Goal: Task Accomplishment & Management: Manage account settings

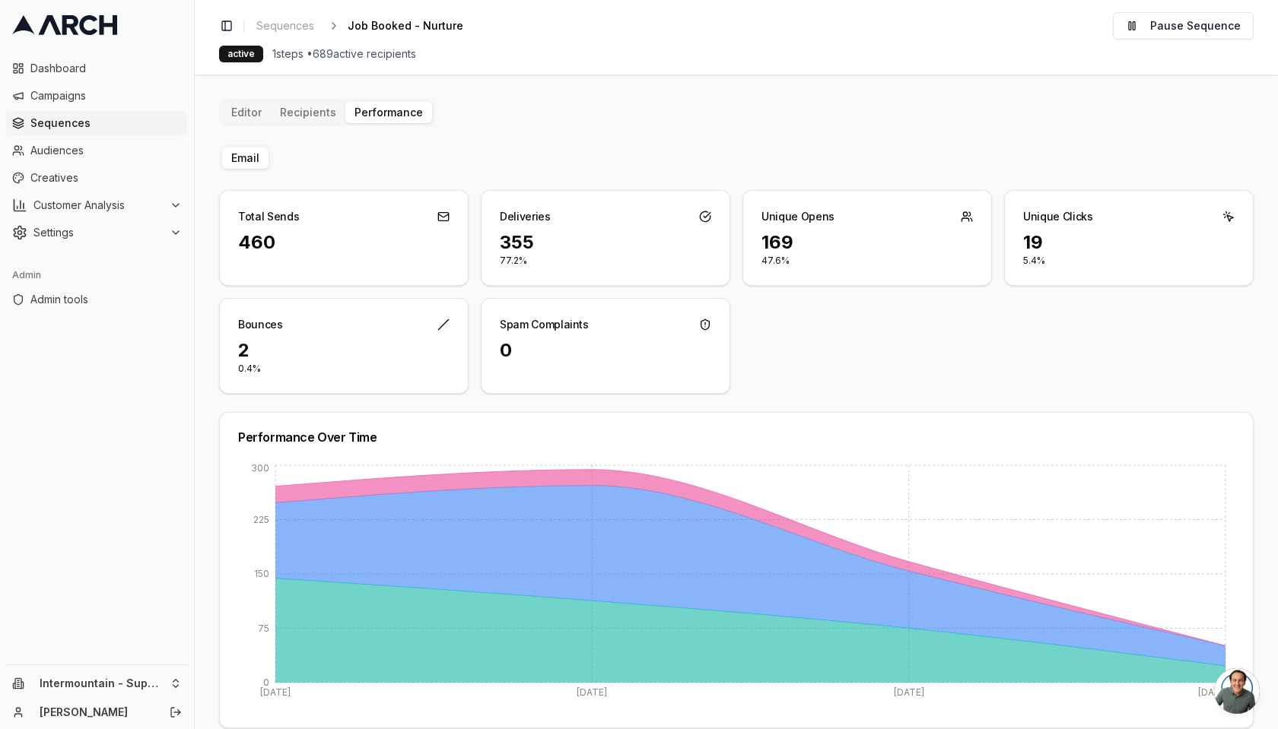
click at [300, 109] on div "Editor Recipients Performance Email Total Sends 460 Deliveries 355 77.2% Unique…" at bounding box center [736, 557] width 1034 height 916
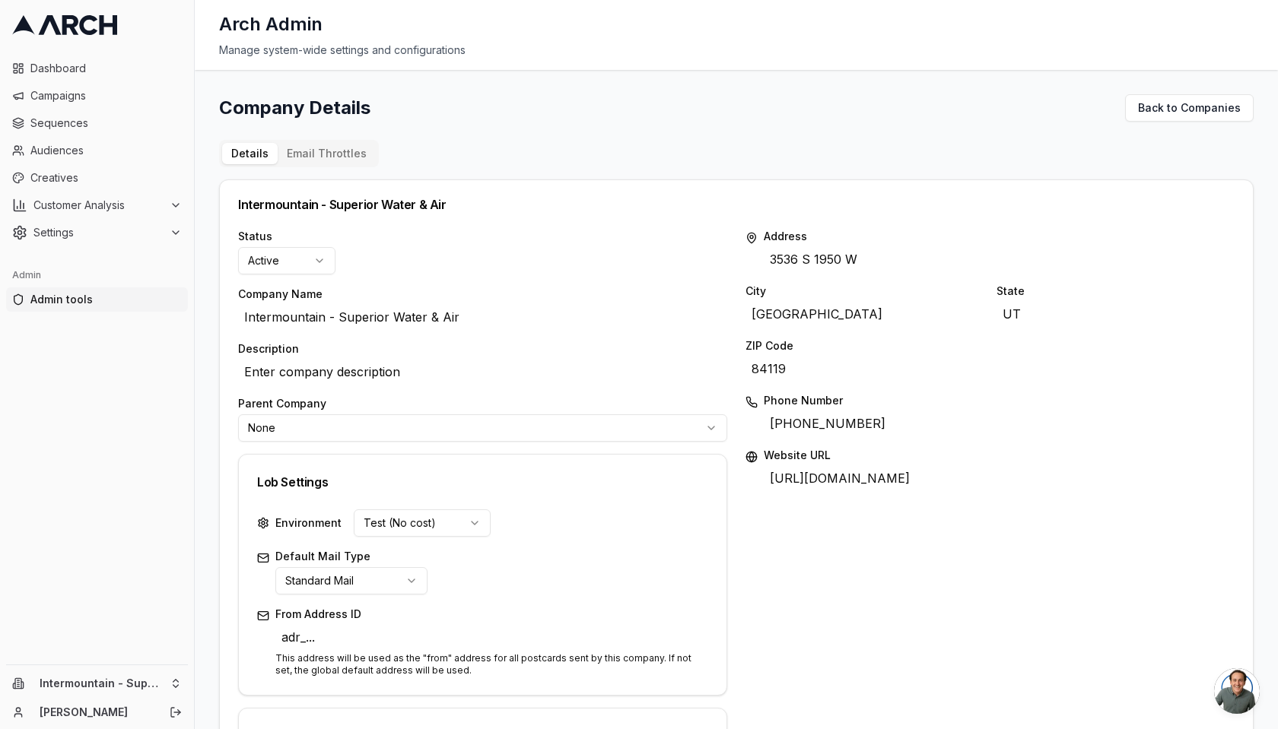
click at [346, 153] on button "Email Throttles" at bounding box center [327, 153] width 98 height 21
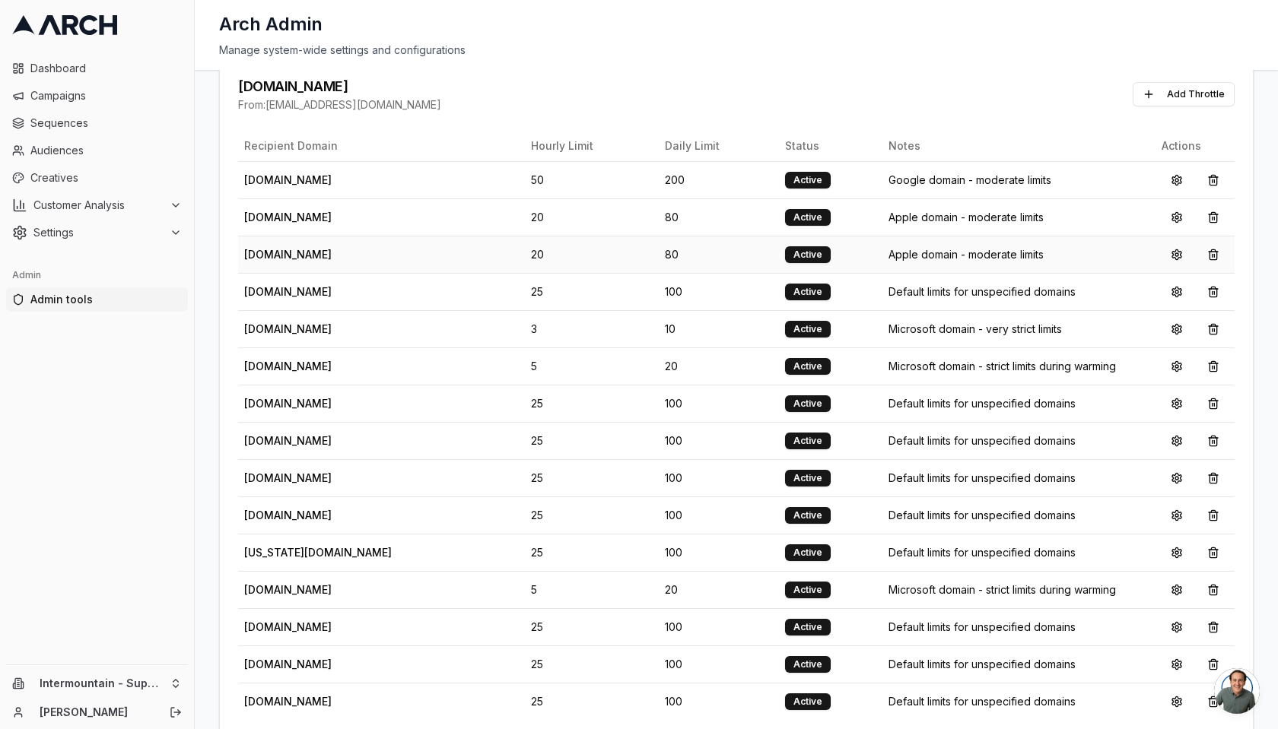
scroll to position [150, 0]
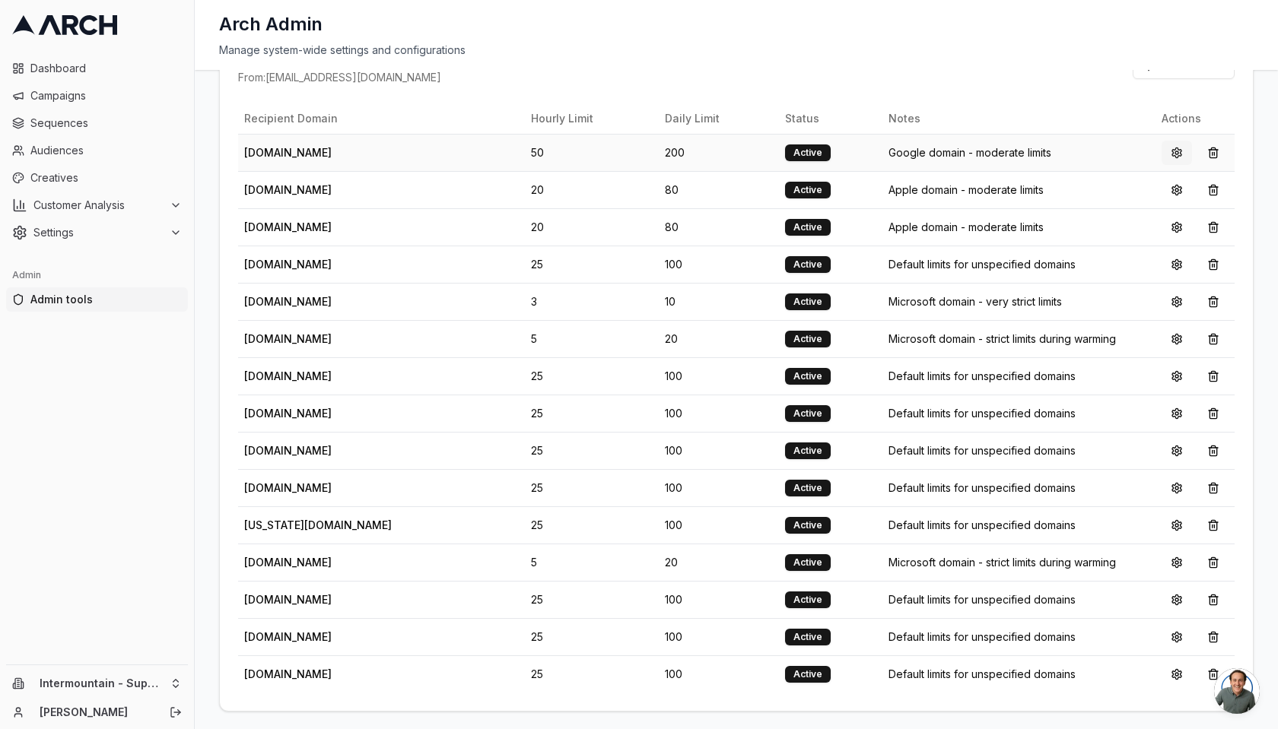
click at [1169, 151] on button at bounding box center [1176, 153] width 30 height 24
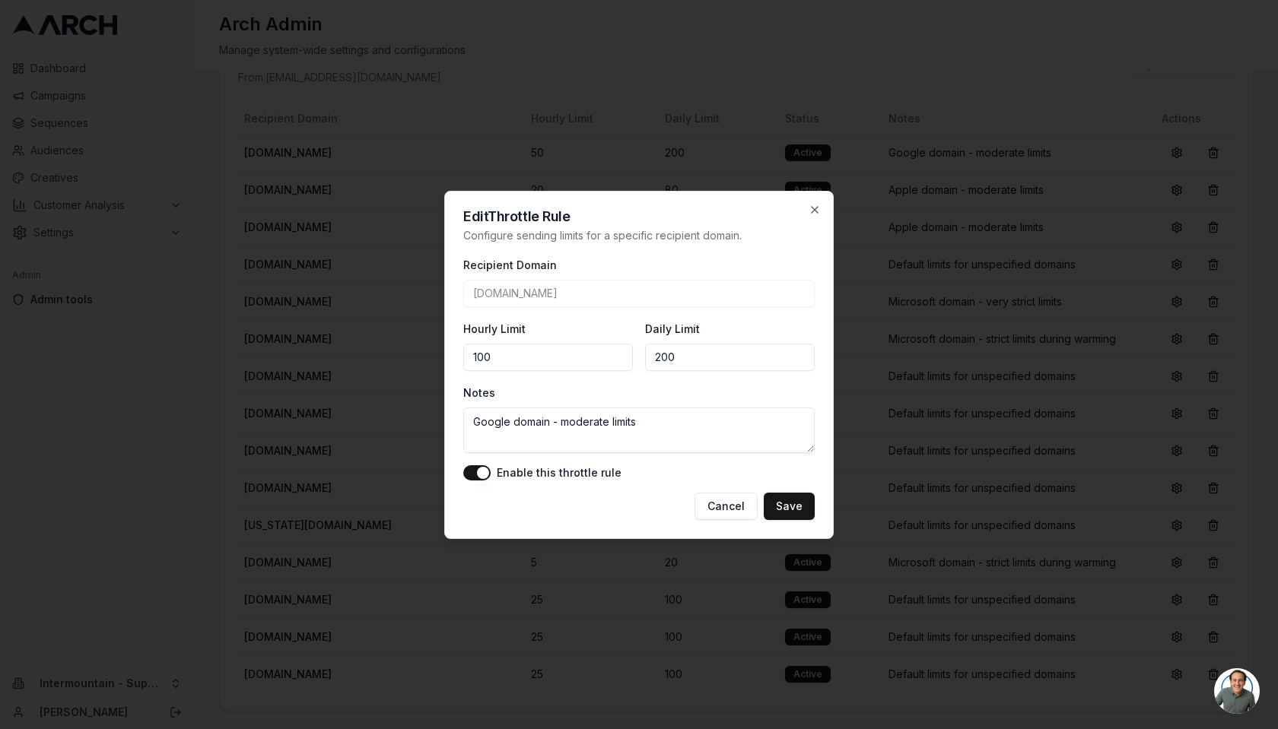
type input "100"
click at [660, 358] on input "200" at bounding box center [730, 357] width 170 height 27
type input "500"
click at [783, 507] on button "Save" at bounding box center [789, 506] width 51 height 27
